Goal: Information Seeking & Learning: Learn about a topic

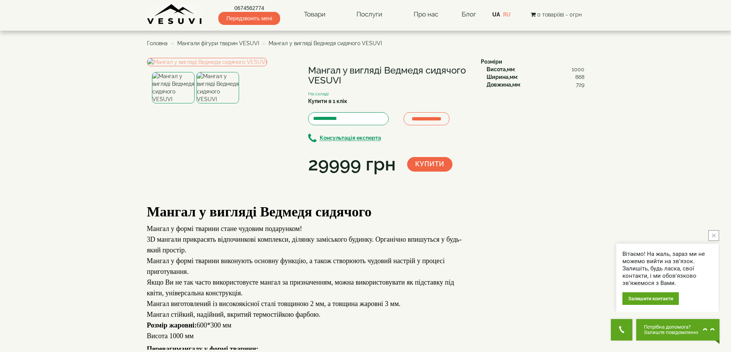
click at [217, 104] on img at bounding box center [217, 87] width 43 height 31
click at [178, 104] on img at bounding box center [173, 87] width 43 height 31
click at [211, 104] on img at bounding box center [217, 87] width 43 height 31
click at [168, 104] on img at bounding box center [173, 87] width 43 height 31
click at [241, 66] on img at bounding box center [207, 62] width 120 height 8
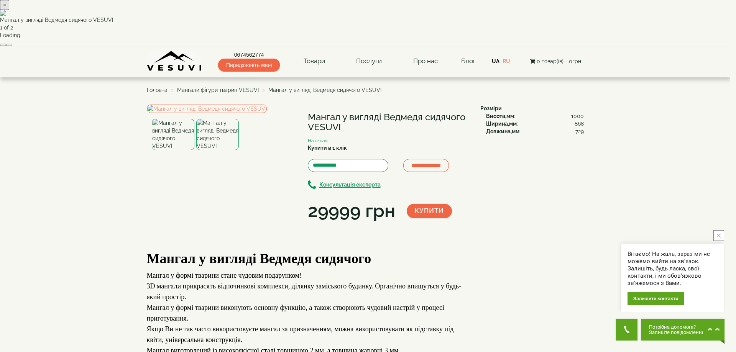
click at [505, 47] on div "× Мангал у вигляді Ведмедя сидячого VESUVI 1 of 2 Loading..." at bounding box center [365, 23] width 731 height 47
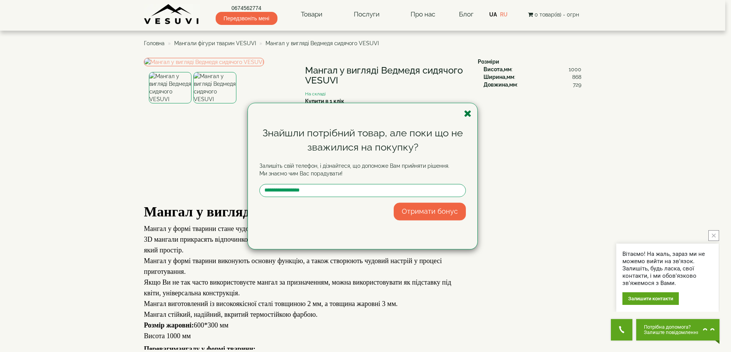
click at [467, 112] on icon "button" at bounding box center [468, 114] width 8 height 10
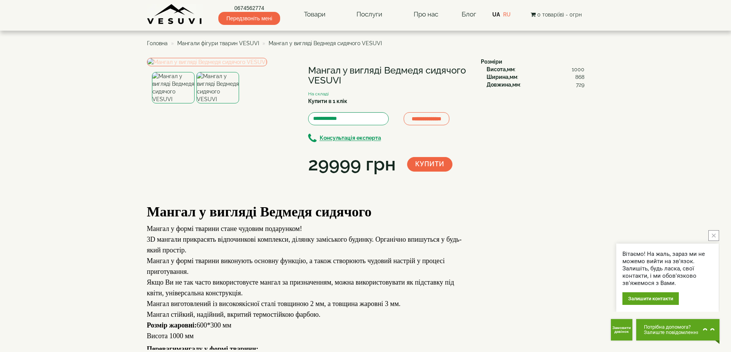
click at [252, 66] on img at bounding box center [207, 62] width 120 height 8
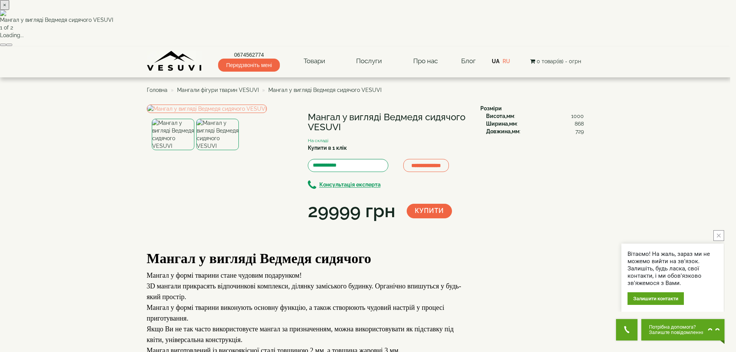
click at [354, 16] on img at bounding box center [365, 13] width 731 height 6
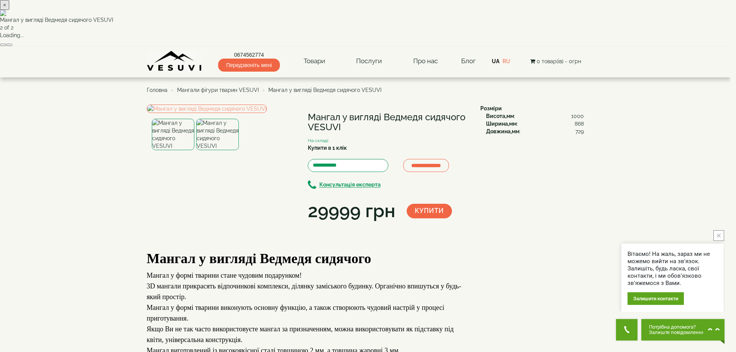
click at [355, 16] on img at bounding box center [365, 13] width 731 height 6
click at [534, 47] on div "× Мангал у вигляді Ведмедя сидячого VESUVI 1 of 2 Loading..." at bounding box center [365, 23] width 731 height 47
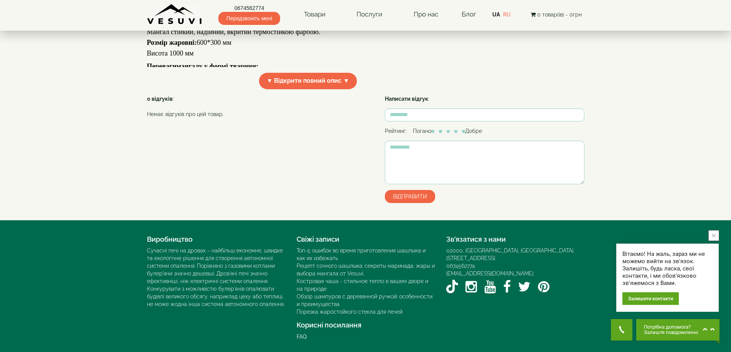
scroll to position [161, 0]
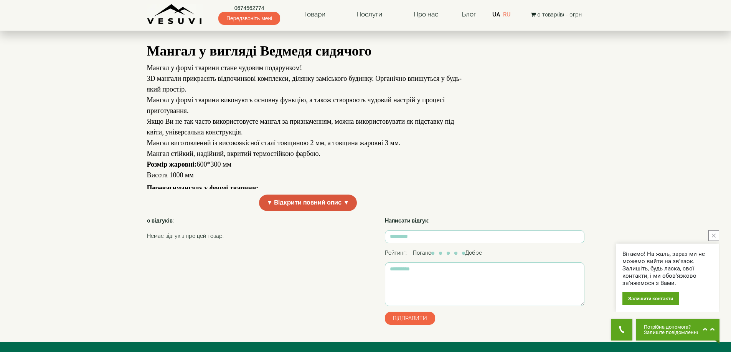
click at [343, 211] on span "▼ Відкрити повний опис ▼" at bounding box center [308, 203] width 98 height 16
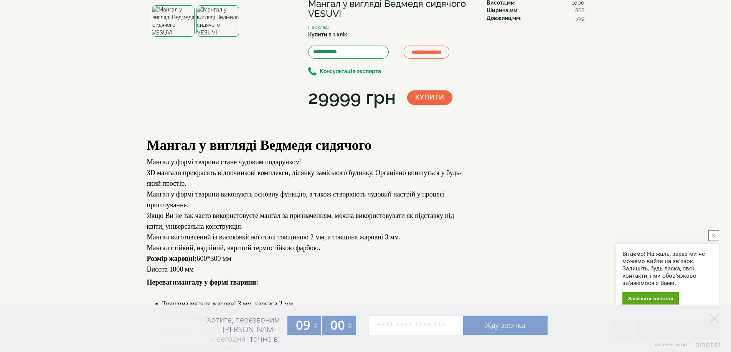
scroll to position [0, 0]
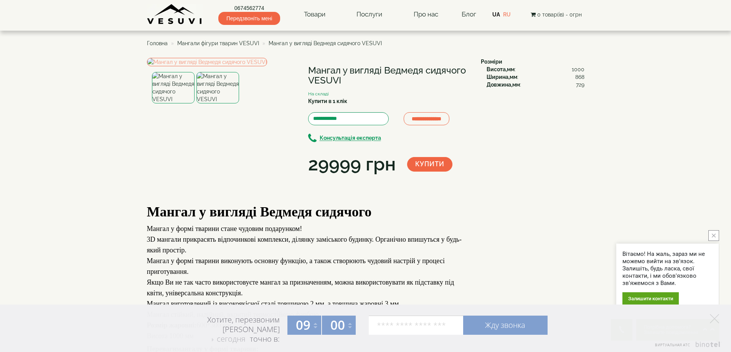
click at [229, 44] on span "Мангали фігури тварин VESUVI" at bounding box center [218, 43] width 82 height 6
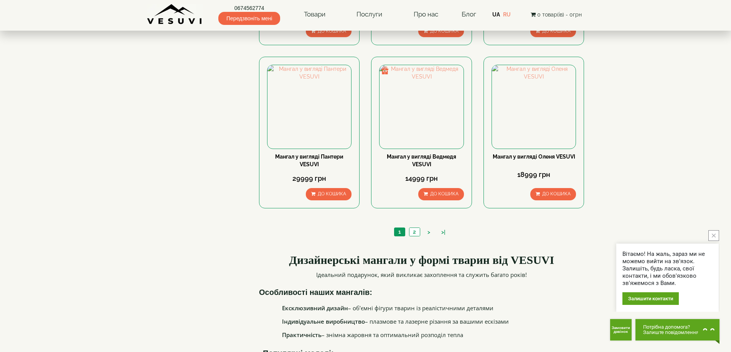
scroll to position [703, 0]
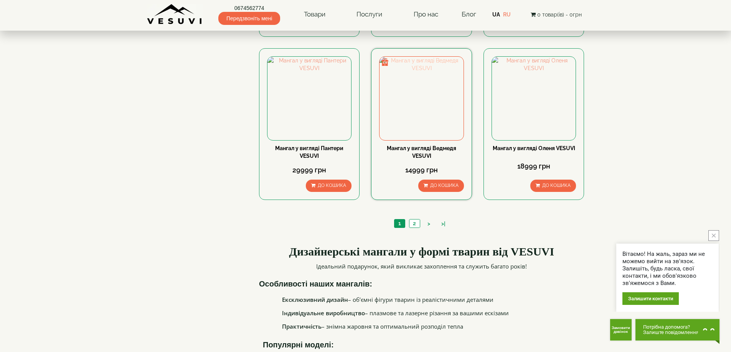
click at [436, 94] on img at bounding box center [421, 99] width 84 height 84
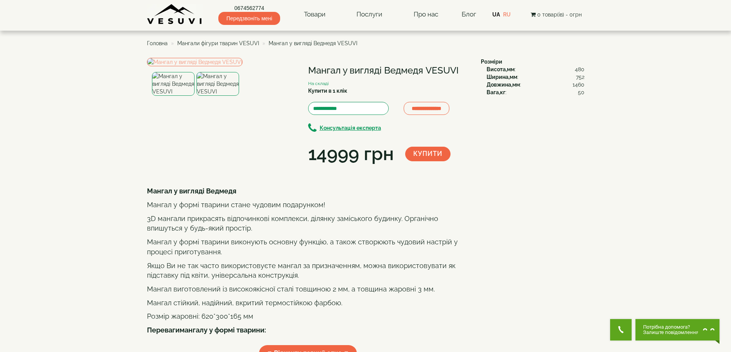
click at [223, 96] on img at bounding box center [217, 84] width 43 height 24
click at [174, 96] on img at bounding box center [173, 84] width 43 height 24
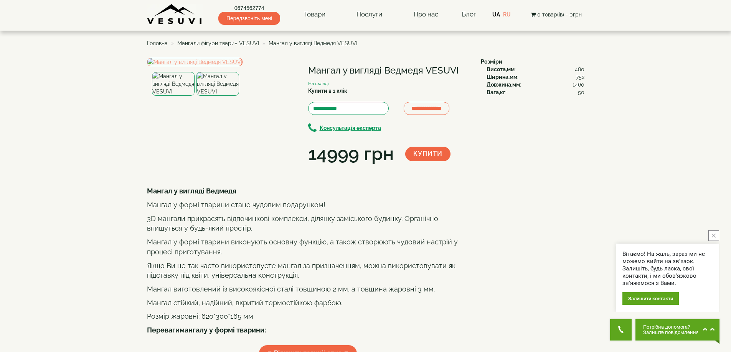
click at [220, 96] on img at bounding box center [217, 84] width 43 height 24
click at [179, 96] on img at bounding box center [173, 84] width 43 height 24
